Goal: Information Seeking & Learning: Learn about a topic

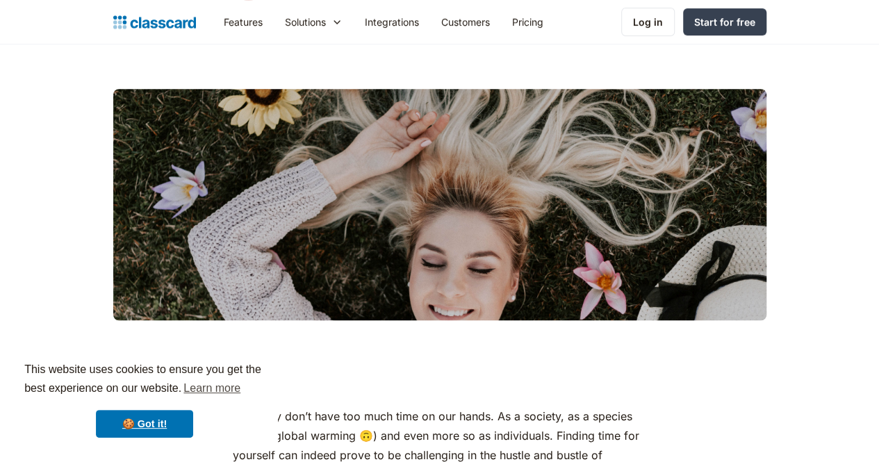
scroll to position [278, 0]
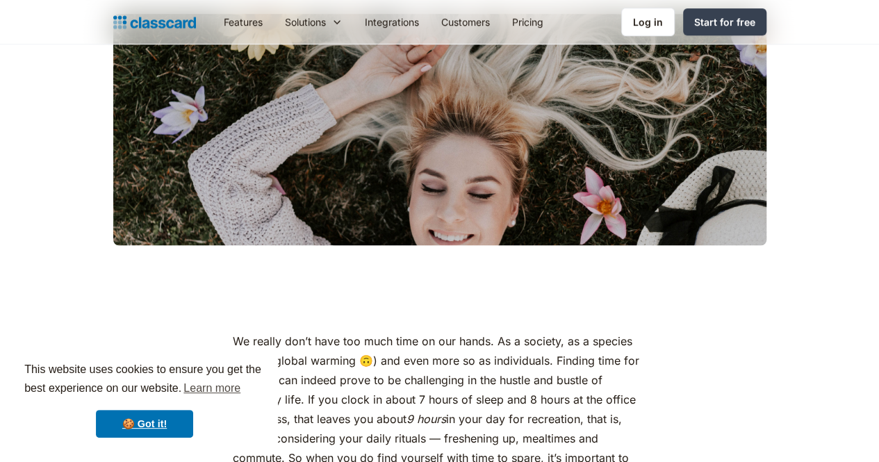
scroll to position [417, 0]
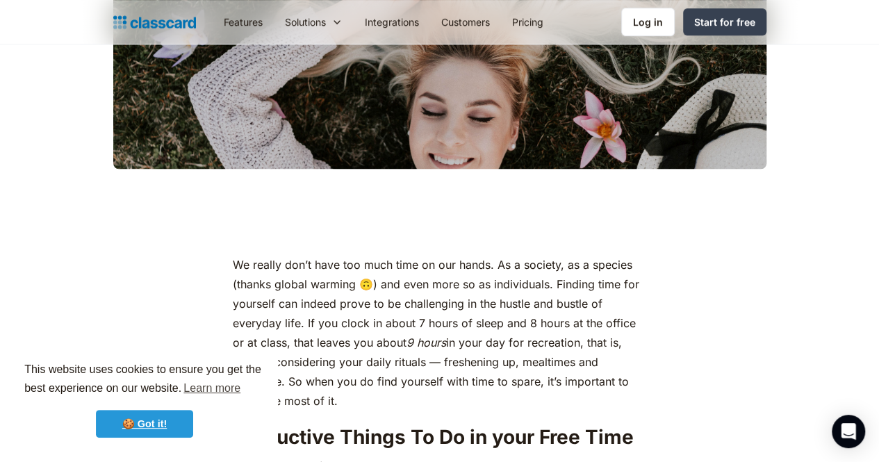
click at [147, 428] on link "🍪 Got it!" at bounding box center [144, 424] width 97 height 28
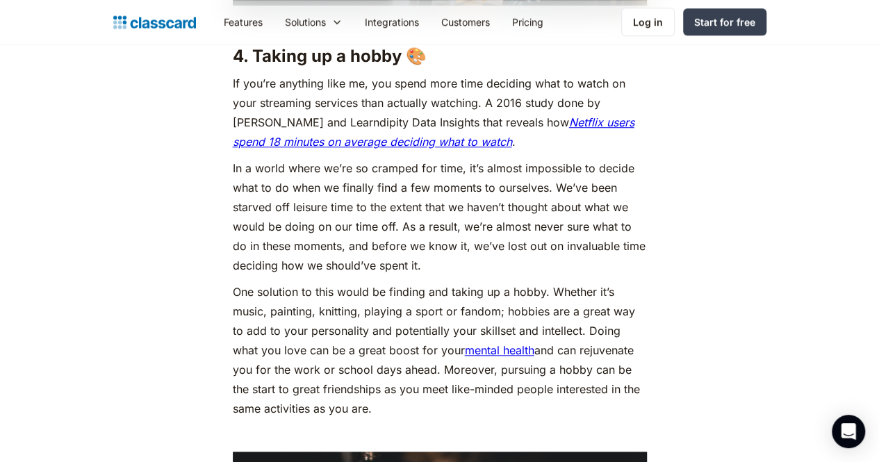
scroll to position [3197, 0]
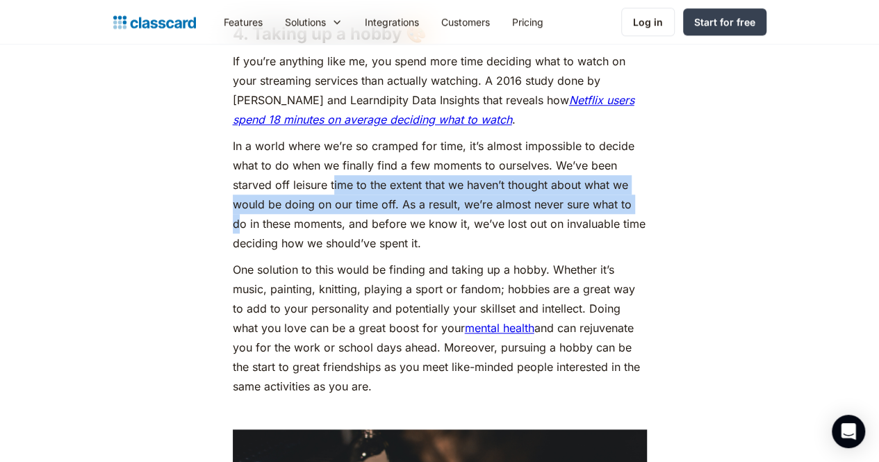
drag, startPoint x: 264, startPoint y: 176, endPoint x: 546, endPoint y: 209, distance: 283.5
click at [546, 209] on p "In a world where we’re so cramped for time, it’s almost impossible to decide wh…" at bounding box center [440, 194] width 414 height 117
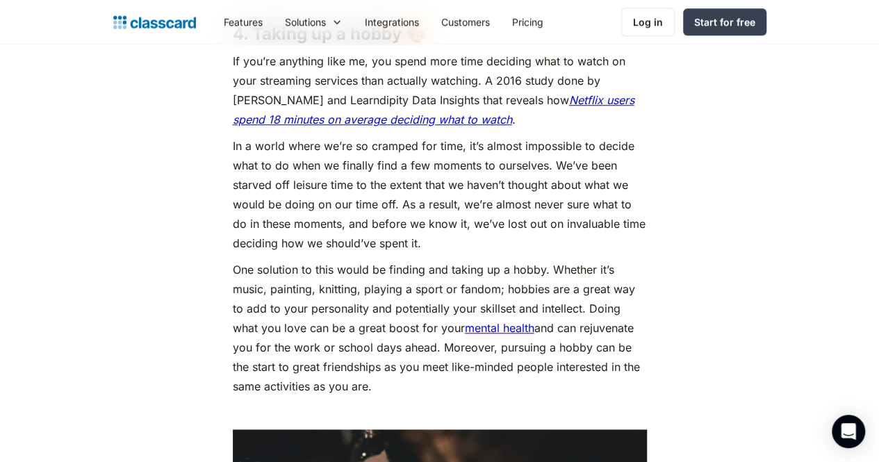
click at [869, 170] on main "We really don’t have too much time on our hands. As a society, as a species (th…" at bounding box center [439, 433] width 879 height 6057
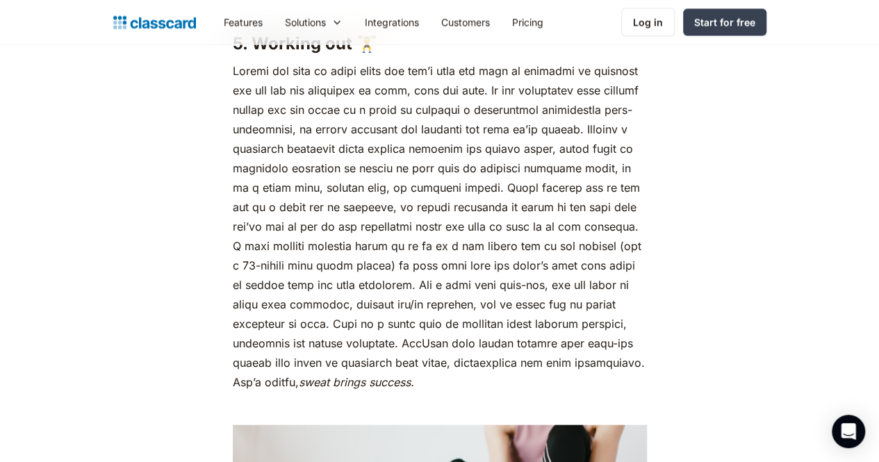
scroll to position [3943, 0]
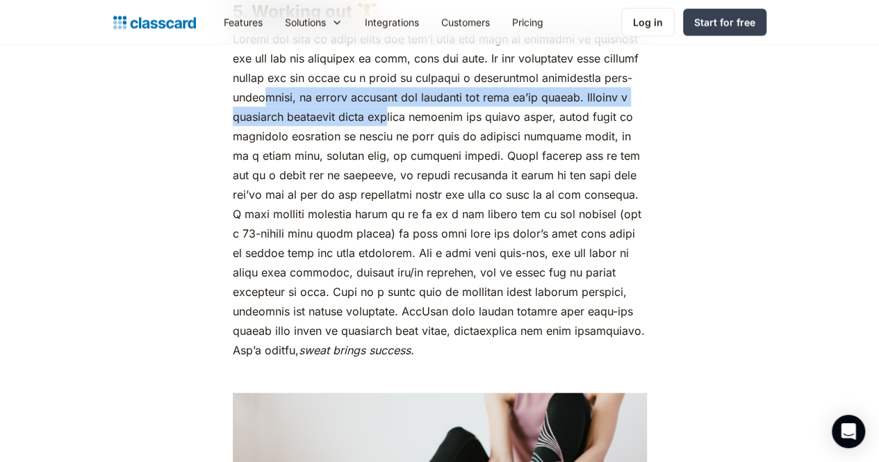
drag, startPoint x: 253, startPoint y: 116, endPoint x: 373, endPoint y: 117, distance: 119.6
click at [373, 117] on p "sweat brings success." at bounding box center [440, 193] width 414 height 331
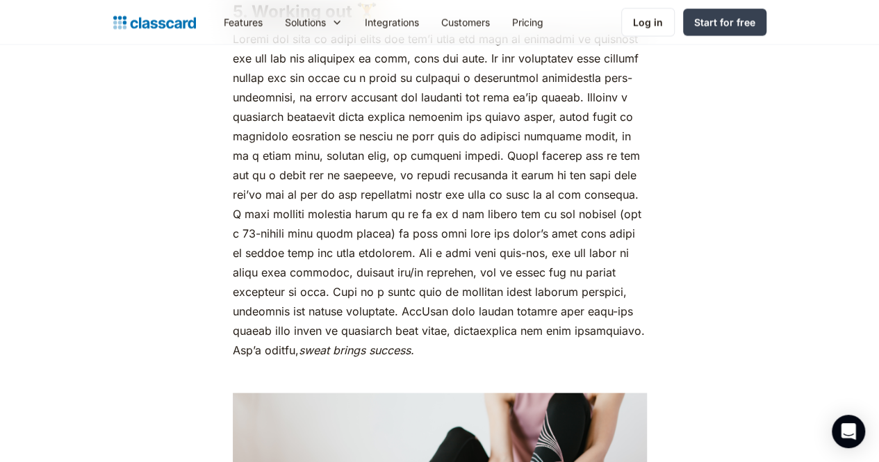
drag, startPoint x: 355, startPoint y: 166, endPoint x: 474, endPoint y: 161, distance: 119.7
click at [474, 161] on p "sweat brings success." at bounding box center [440, 193] width 414 height 331
drag, startPoint x: 699, startPoint y: 273, endPoint x: 688, endPoint y: 263, distance: 15.2
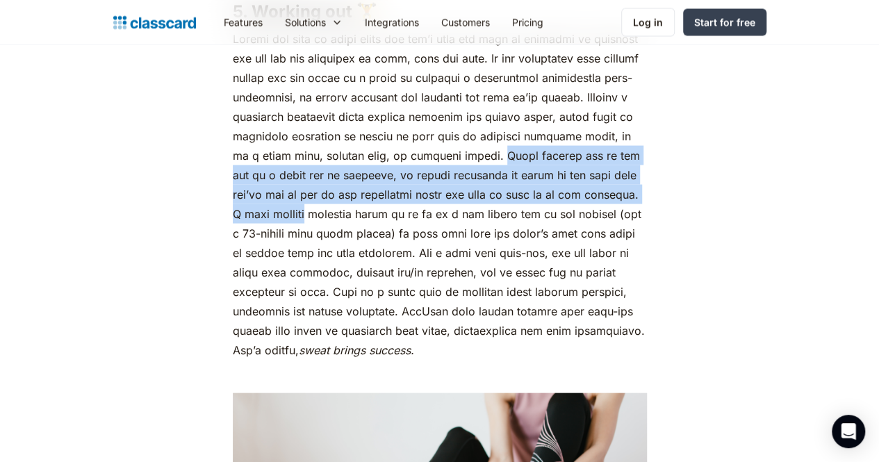
drag, startPoint x: 468, startPoint y: 172, endPoint x: 628, endPoint y: 213, distance: 165.2
click at [628, 213] on p "sweat brings success." at bounding box center [440, 193] width 414 height 331
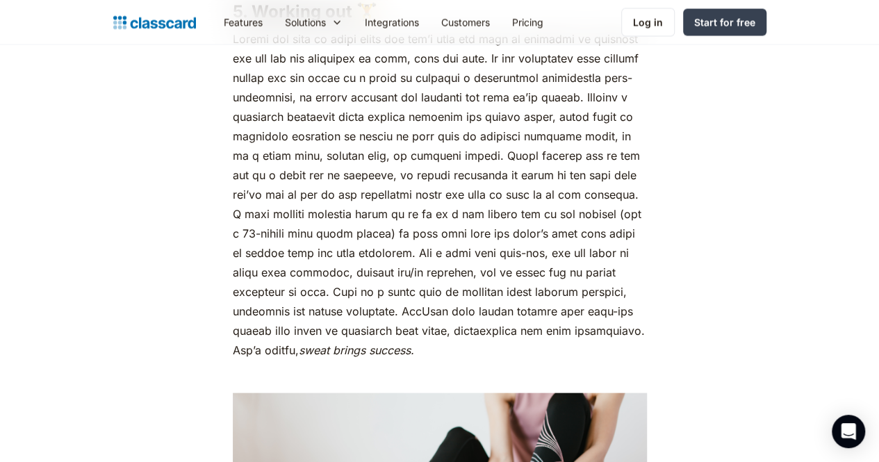
drag, startPoint x: 712, startPoint y: 333, endPoint x: 638, endPoint y: 304, distance: 79.3
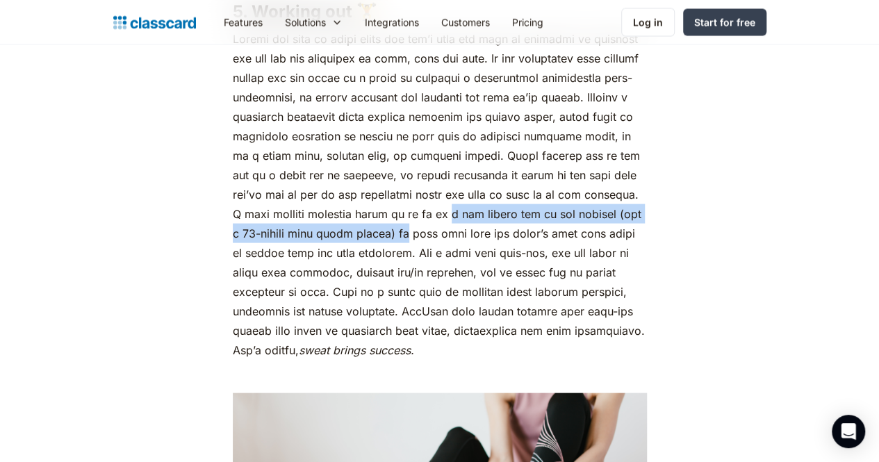
drag, startPoint x: 304, startPoint y: 234, endPoint x: 475, endPoint y: 248, distance: 171.6
click at [393, 229] on p "sweat brings success." at bounding box center [440, 193] width 414 height 331
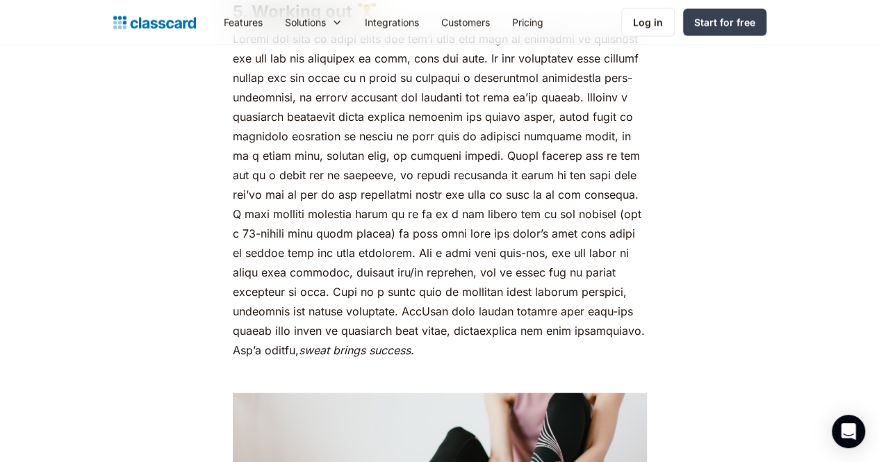
drag, startPoint x: 774, startPoint y: 321, endPoint x: 747, endPoint y: 303, distance: 32.6
click at [647, 347] on p "sweat brings success." at bounding box center [440, 193] width 414 height 331
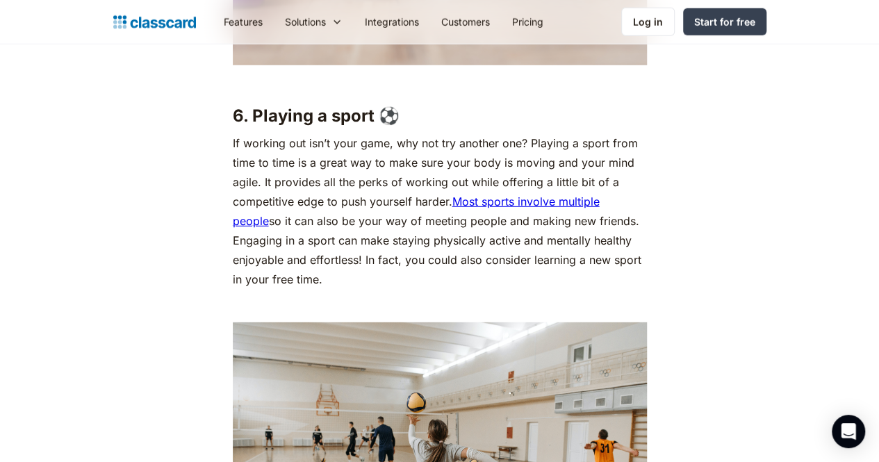
scroll to position [4568, 0]
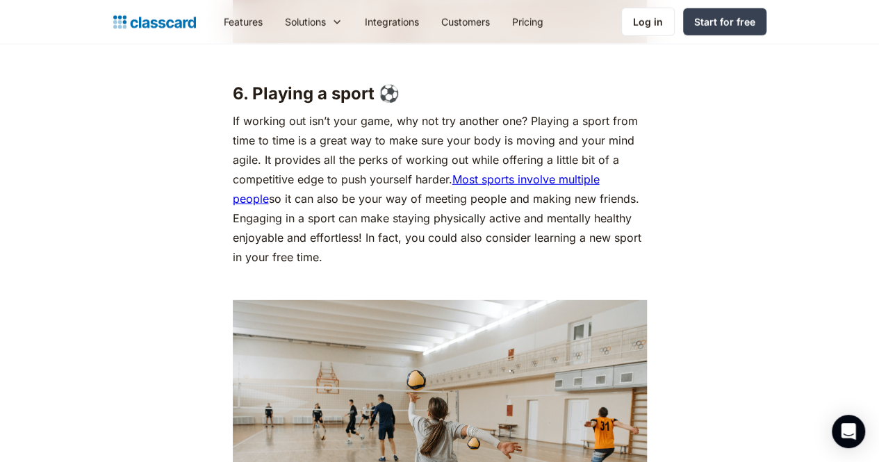
drag, startPoint x: 716, startPoint y: 287, endPoint x: 722, endPoint y: 293, distance: 7.9
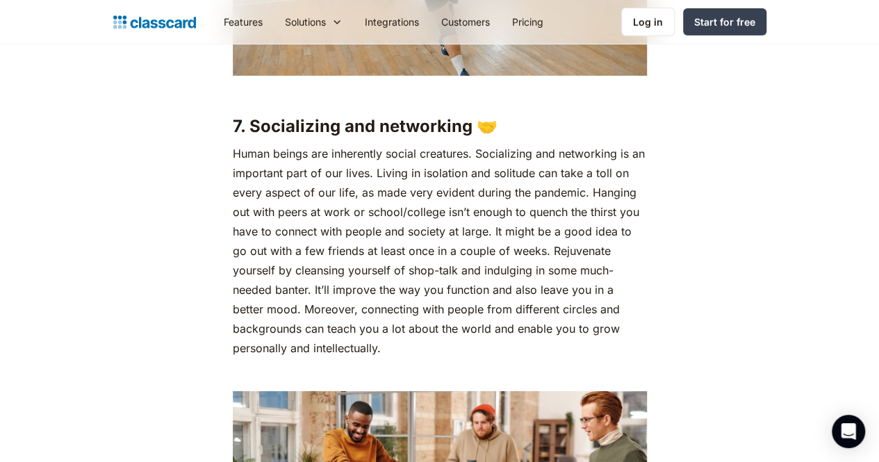
scroll to position [5139, 0]
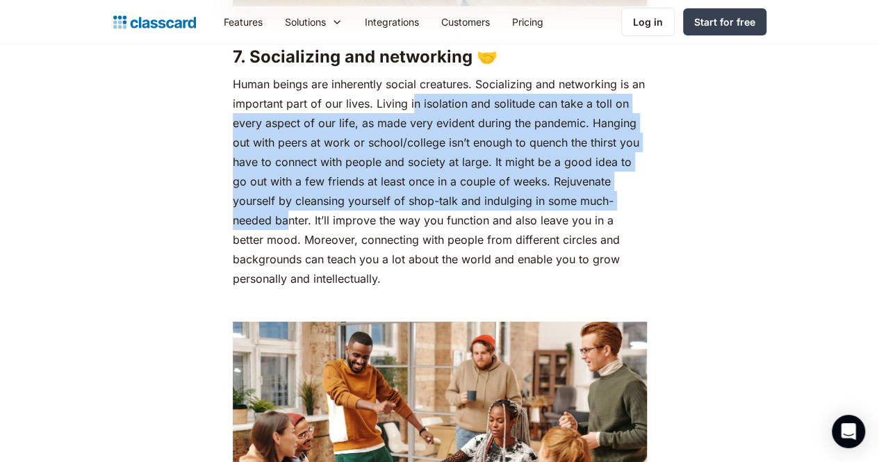
drag, startPoint x: 424, startPoint y: 99, endPoint x: 542, endPoint y: 190, distance: 148.8
click at [542, 190] on p "Human beings are inherently social creatures. Socializing and networking is an …" at bounding box center [440, 181] width 414 height 214
click at [545, 205] on p "Human beings are inherently social creatures. Socializing and networking is an …" at bounding box center [440, 181] width 414 height 214
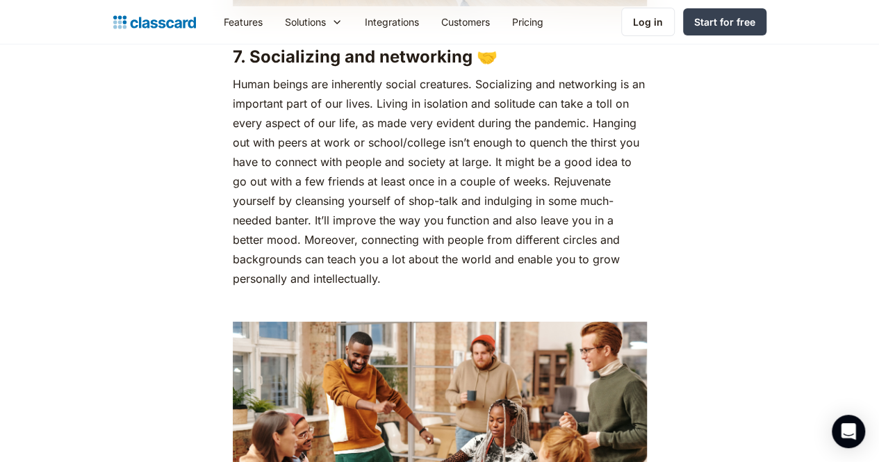
click at [551, 197] on p "Human beings are inherently social creatures. Socializing and networking is an …" at bounding box center [440, 181] width 414 height 214
copy p "banter"
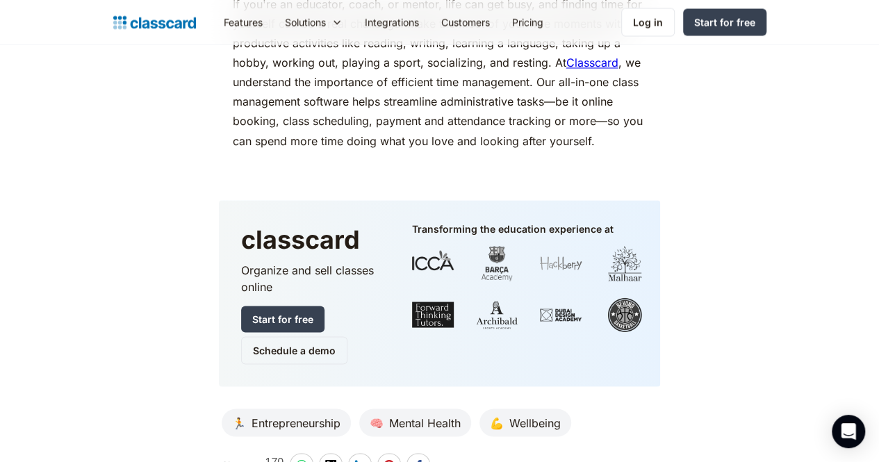
scroll to position [6807, 0]
